Goal: Transaction & Acquisition: Download file/media

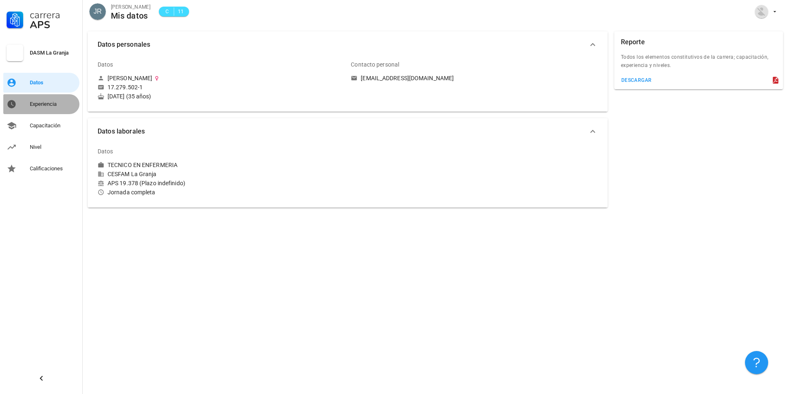
click at [39, 107] on div "Experiencia" at bounding box center [53, 104] width 46 height 7
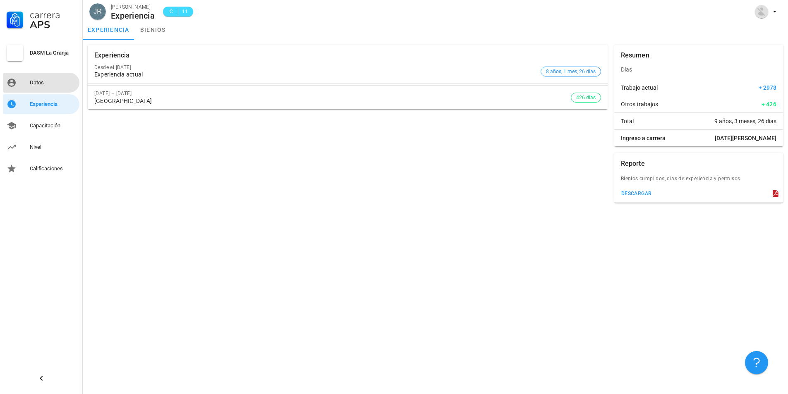
click at [33, 88] on div "Datos" at bounding box center [53, 82] width 46 height 13
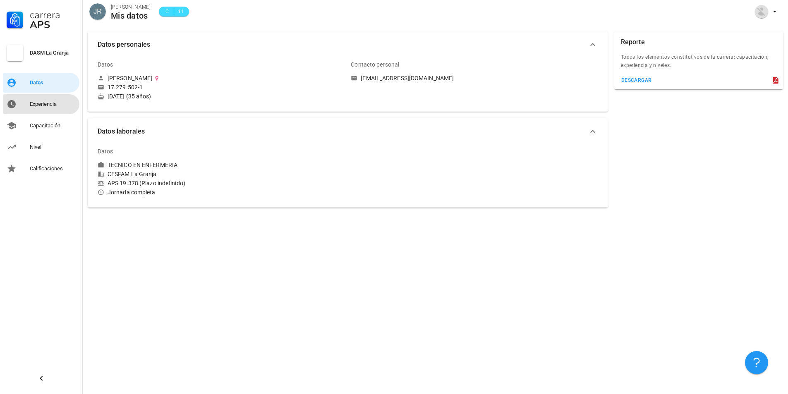
click at [41, 103] on div "Experiencia" at bounding box center [53, 104] width 46 height 7
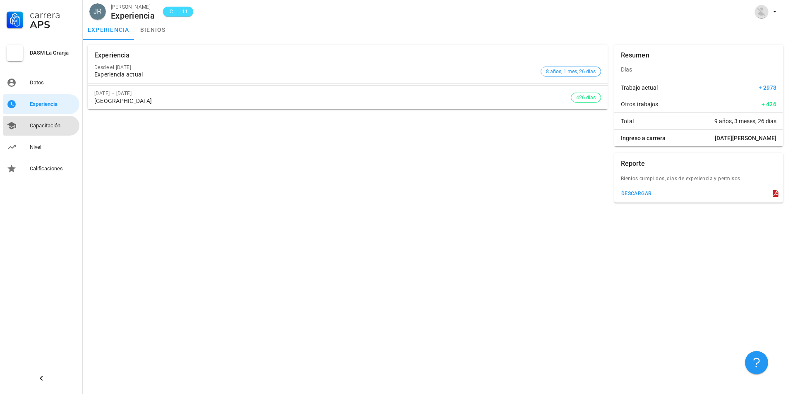
click at [40, 126] on div "Capacitación" at bounding box center [53, 125] width 46 height 7
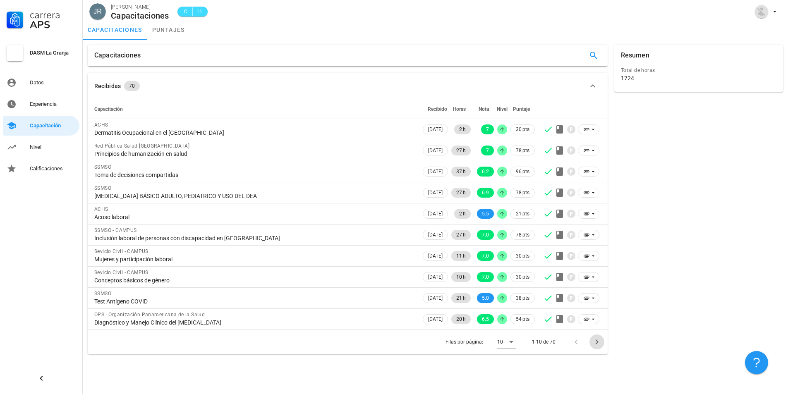
click at [596, 339] on icon "Página siguiente" at bounding box center [597, 342] width 10 height 10
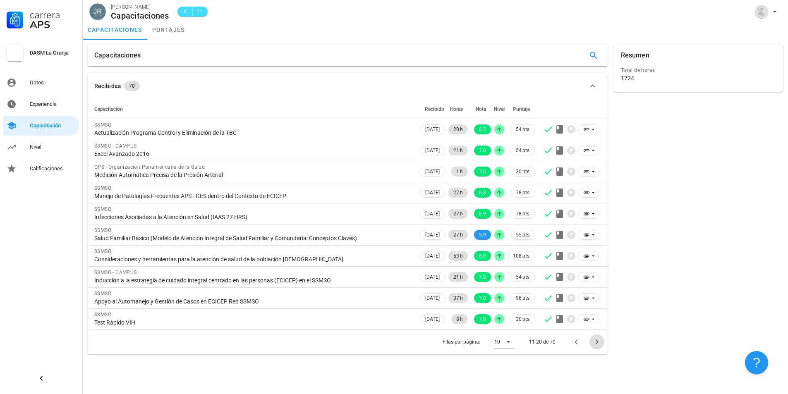
click at [596, 341] on icon "Página siguiente" at bounding box center [597, 342] width 10 height 10
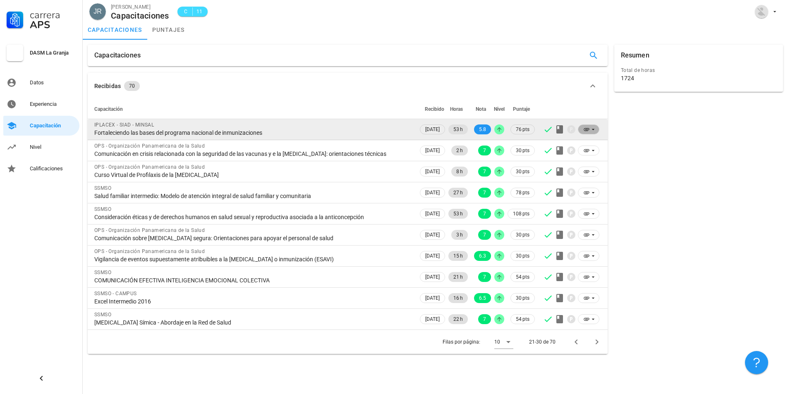
click at [591, 131] on icon at bounding box center [593, 129] width 7 height 7
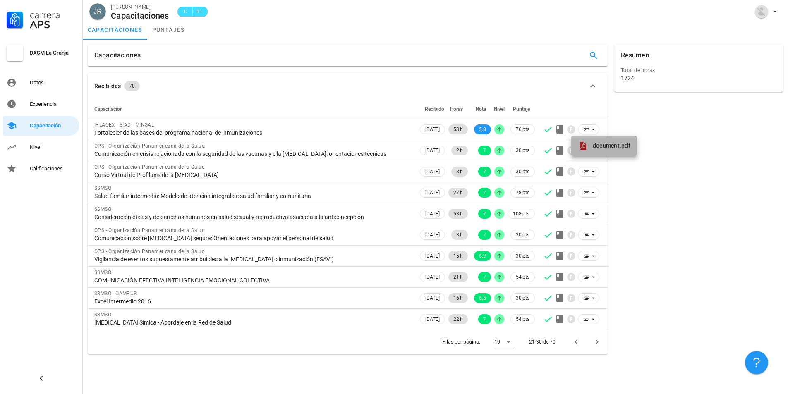
click at [597, 143] on span "document.pdf" at bounding box center [612, 145] width 38 height 7
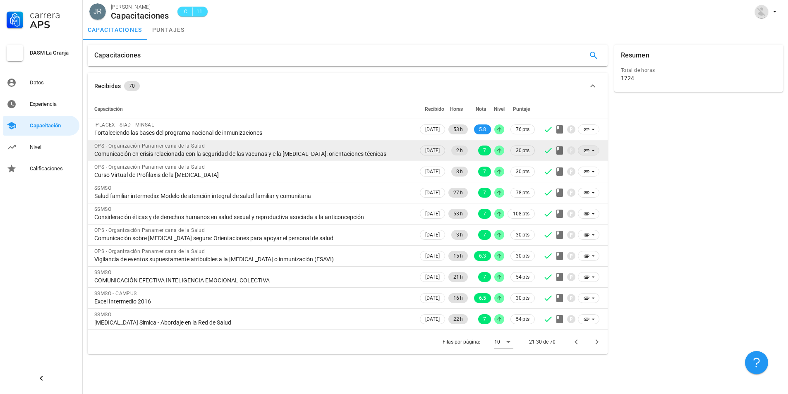
click at [587, 150] on icon at bounding box center [586, 150] width 5 height 3
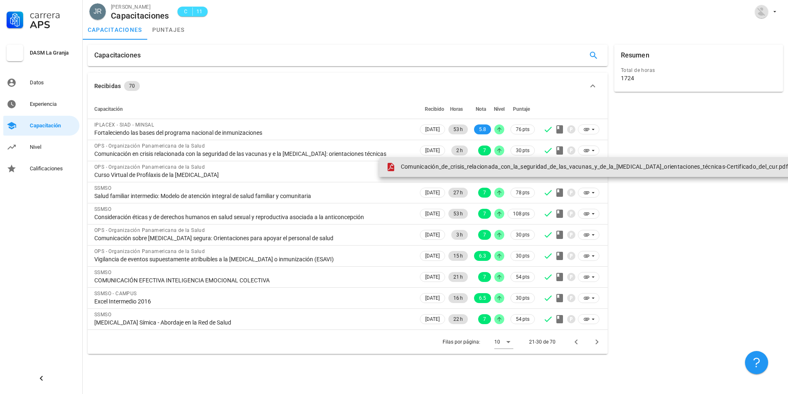
click at [541, 169] on span "Comunicación_de_crisis_relacionada_con_la_seguridad_de_las_vacunas_y_de_la_[MED…" at bounding box center [594, 166] width 387 height 7
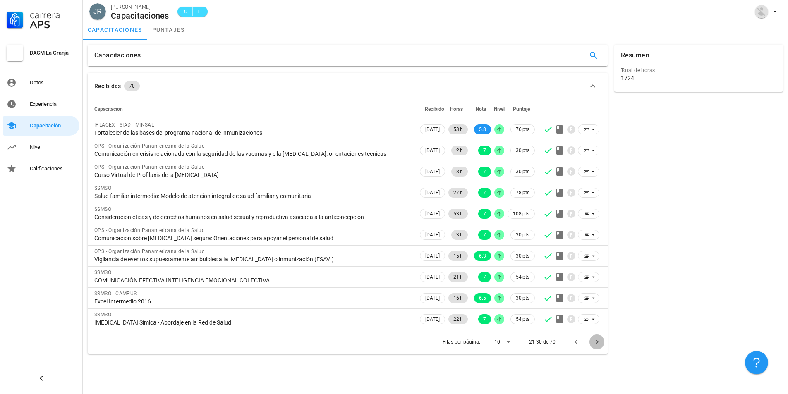
click at [597, 340] on icon "Página siguiente" at bounding box center [597, 342] width 10 height 10
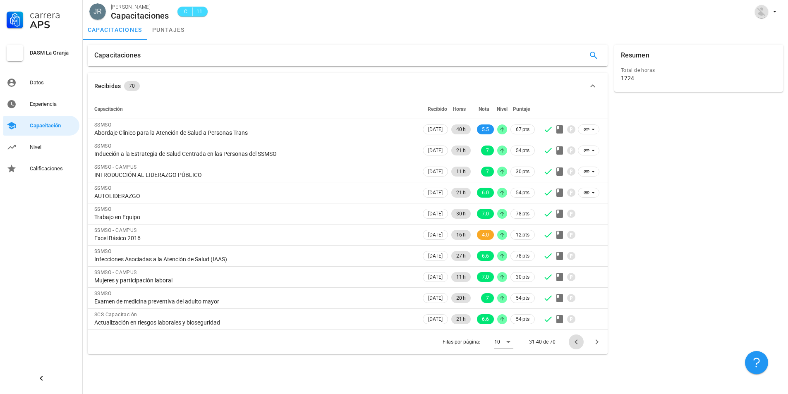
click at [575, 343] on icon "Página anterior" at bounding box center [576, 342] width 10 height 10
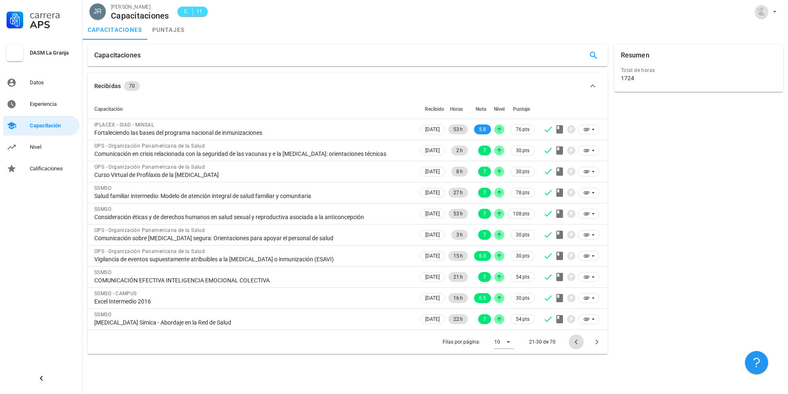
click at [575, 343] on icon "Página anterior" at bounding box center [576, 342] width 10 height 10
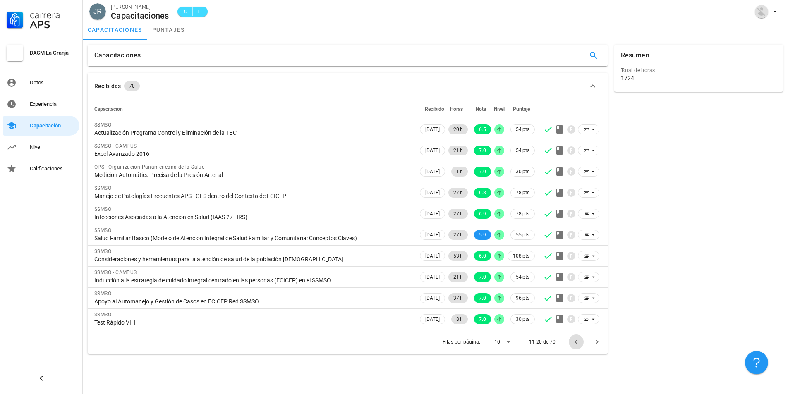
click at [575, 343] on icon "Página anterior" at bounding box center [576, 342] width 10 height 10
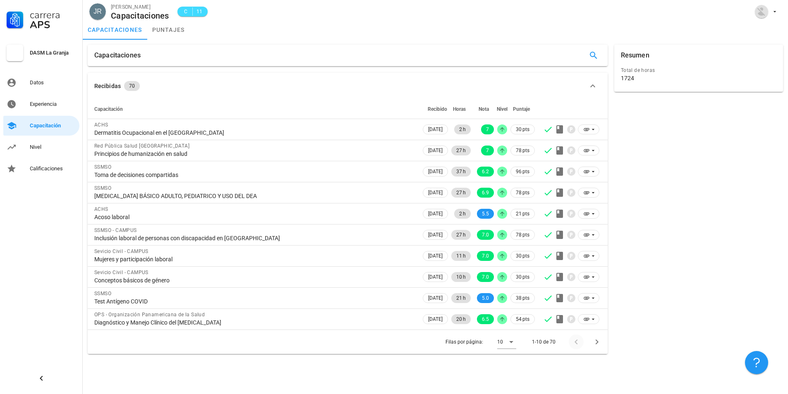
click at [575, 343] on div at bounding box center [578, 342] width 18 height 15
